Goal: Transaction & Acquisition: Purchase product/service

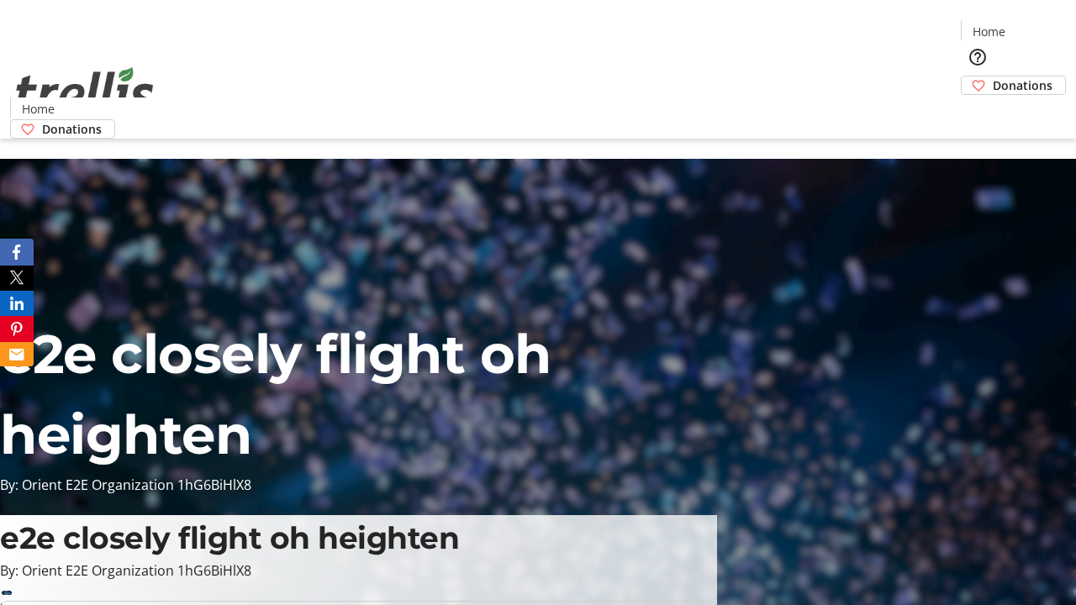
click at [1028, 25] on span "Sign Up" at bounding box center [1034, 23] width 49 height 20
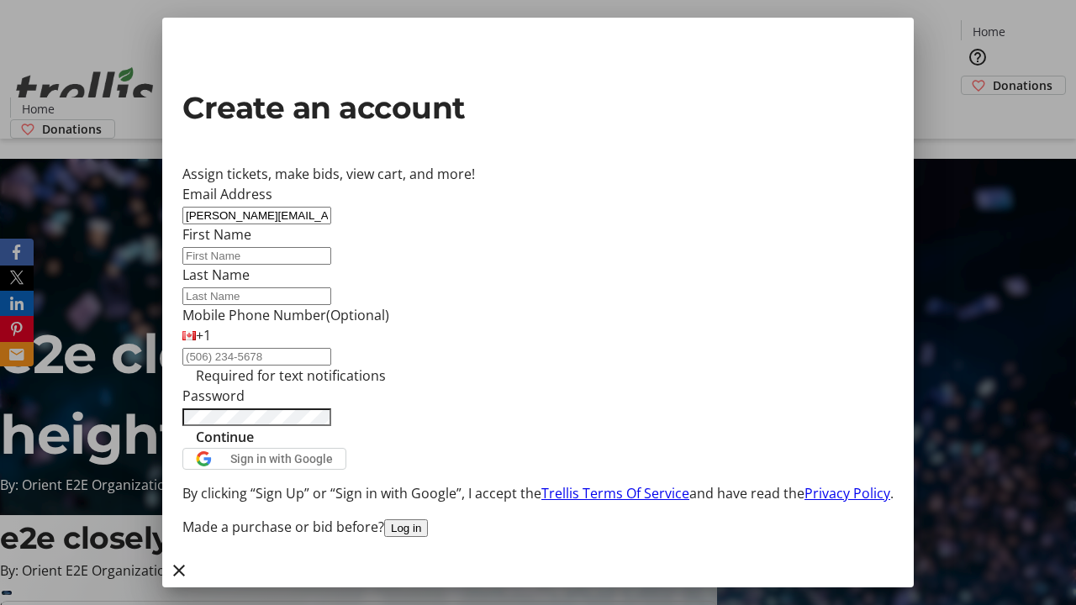
type input "[PERSON_NAME][EMAIL_ADDRESS][DOMAIN_NAME]"
type input "[PERSON_NAME]"
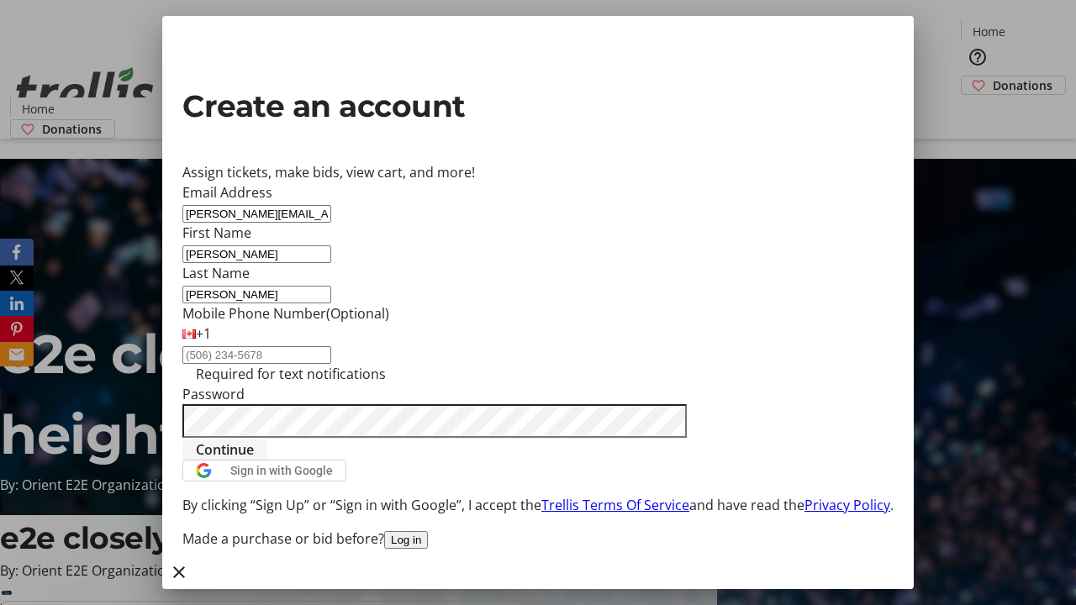
click at [254, 460] on span "Continue" at bounding box center [225, 450] width 58 height 20
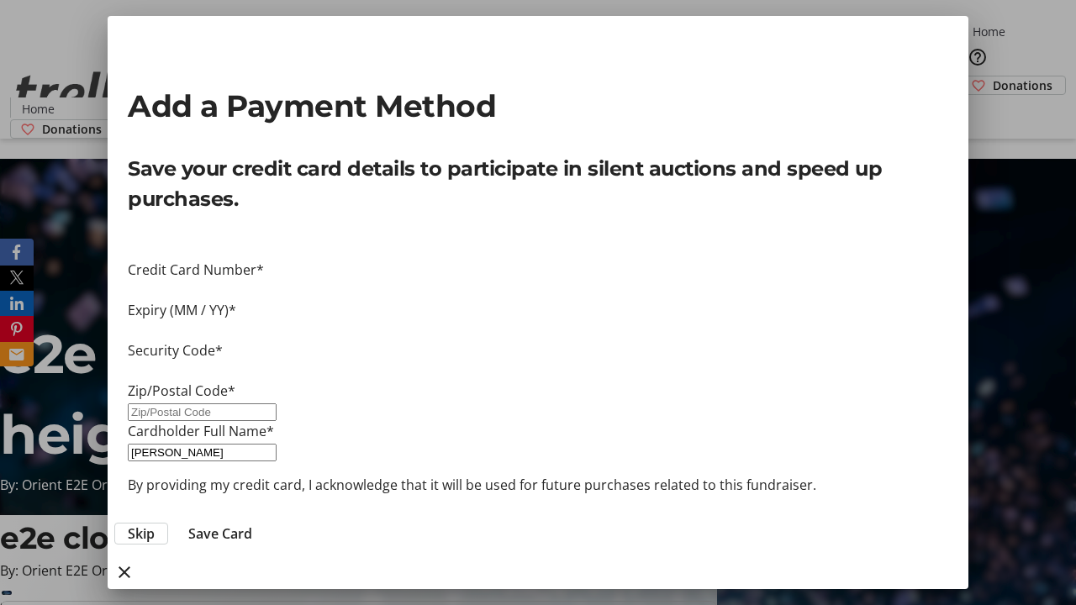
type input "V1Y 0C2"
click at [252, 524] on span "Save Card" at bounding box center [220, 534] width 64 height 20
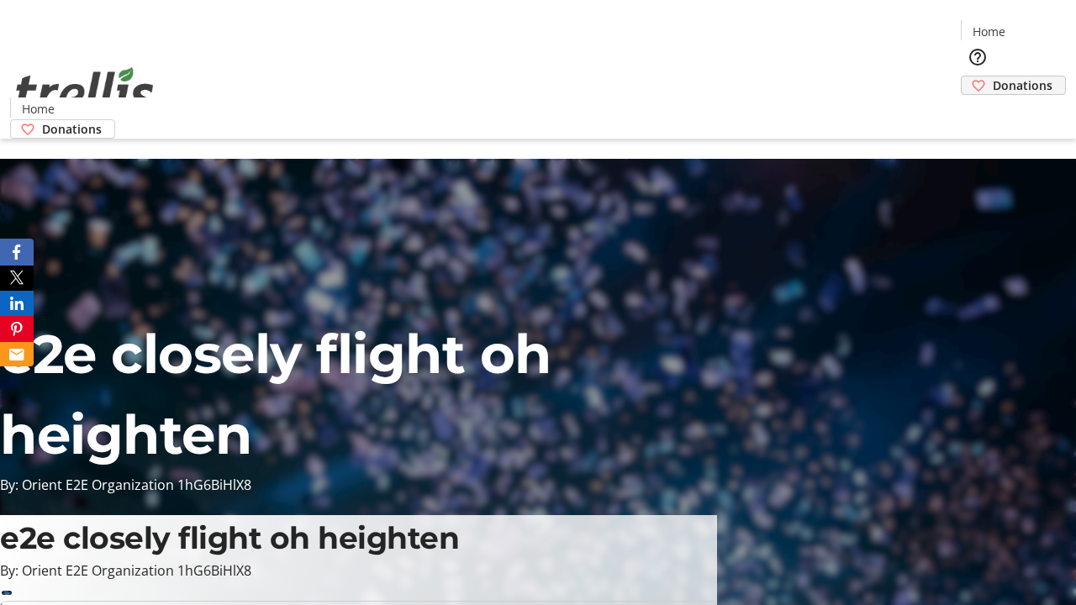
click at [993, 76] on span "Donations" at bounding box center [1023, 85] width 60 height 18
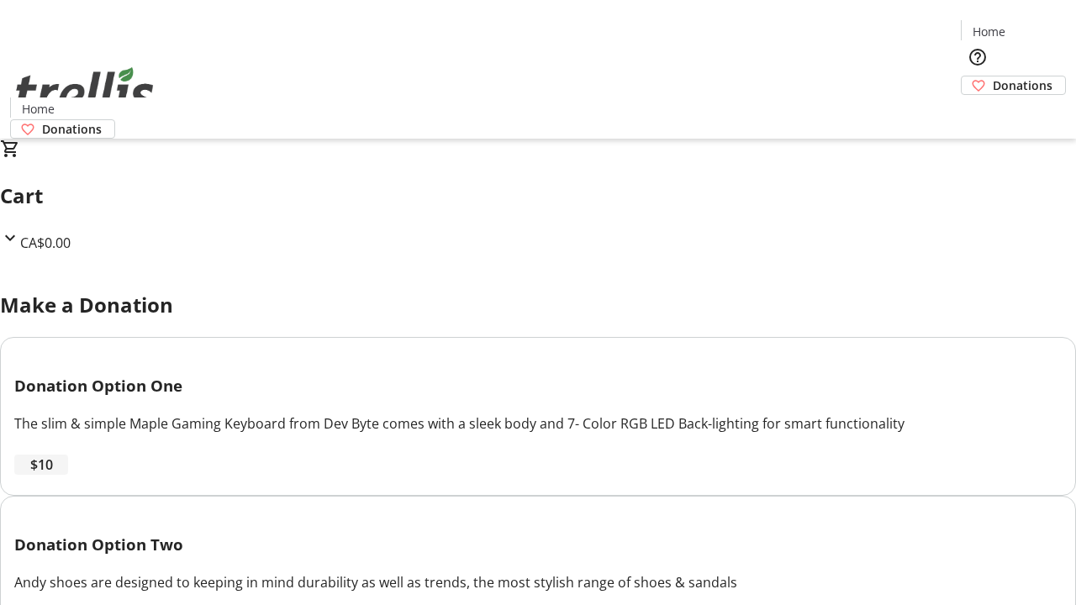
click at [53, 475] on span "$10" at bounding box center [41, 465] width 23 height 20
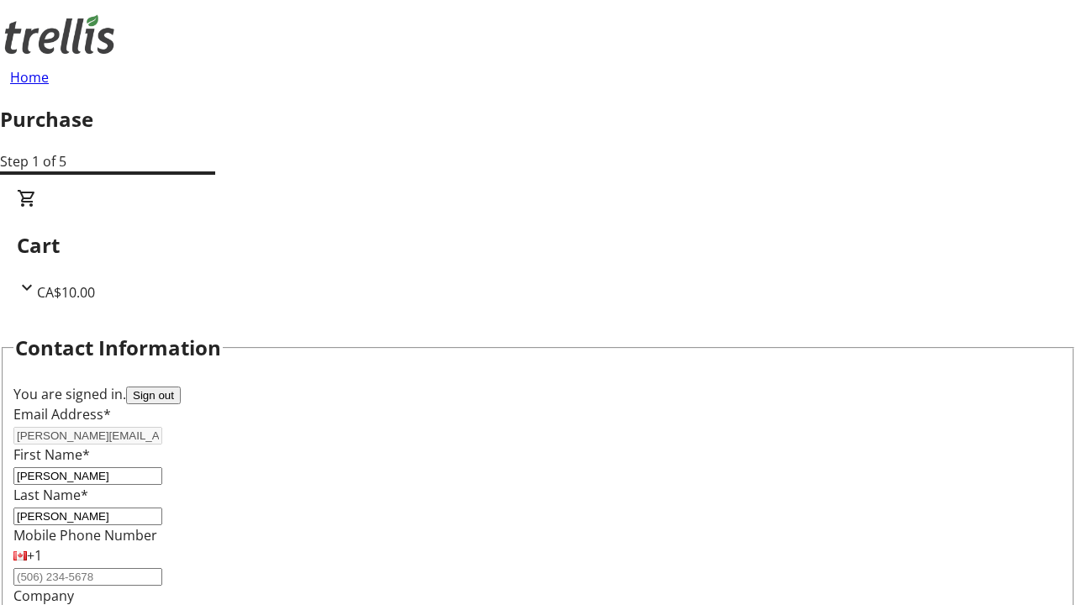
select select "CA"
type input "[STREET_ADDRESS][PERSON_NAME]"
type input "Kelowna"
select select "BC"
type input "Kelowna"
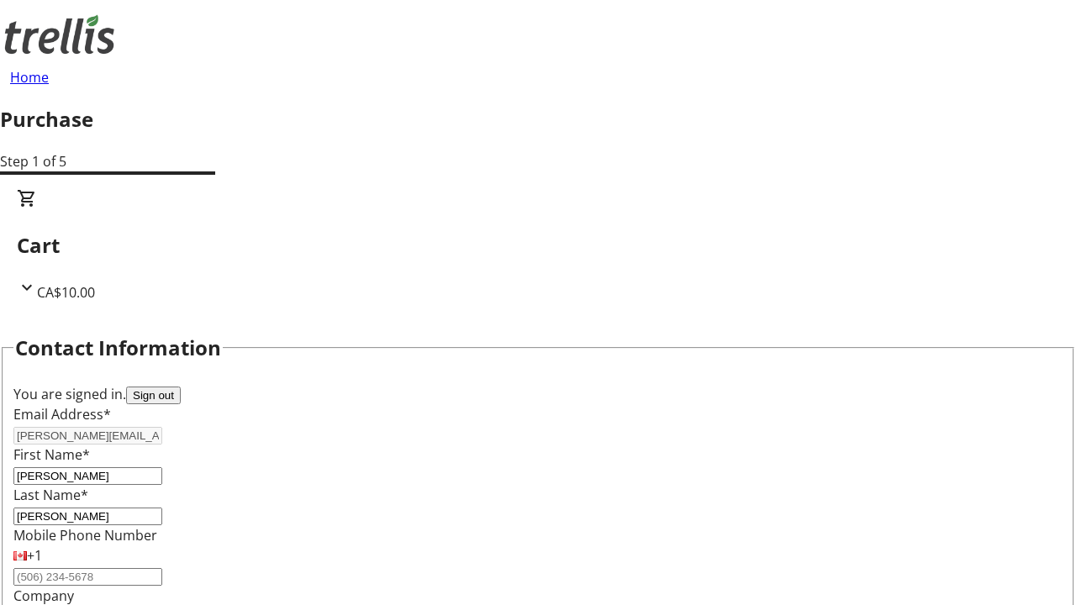
type input "V1Y 0C2"
